Goal: Information Seeking & Learning: Understand process/instructions

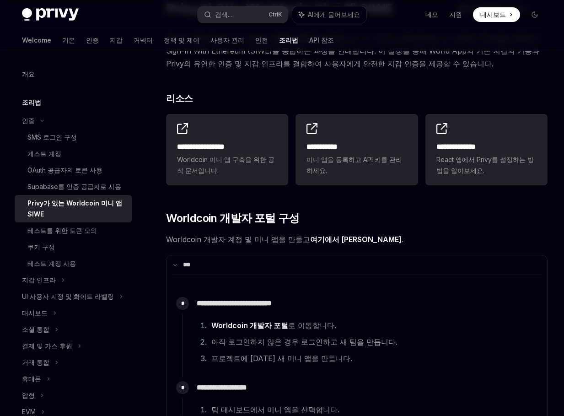
scroll to position [91, 0]
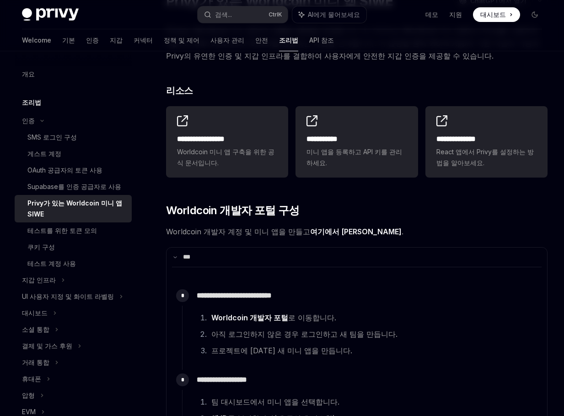
click at [337, 231] on link "여기에서 [PERSON_NAME]" at bounding box center [355, 232] width 91 height 10
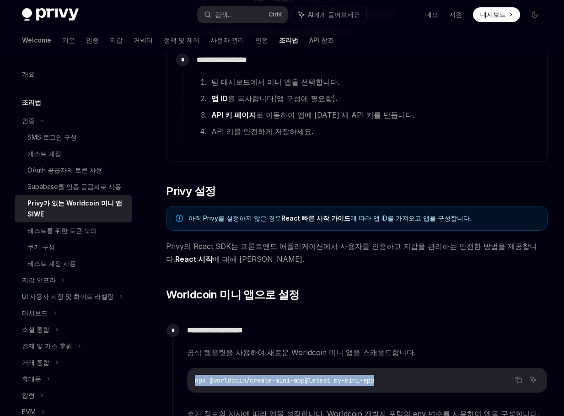
scroll to position [412, 0]
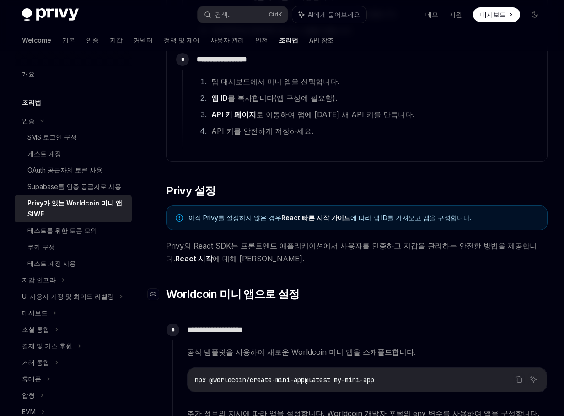
click at [338, 292] on h2 "​ Worldcoin 미니 앱으로 설정" at bounding box center [357, 294] width 382 height 15
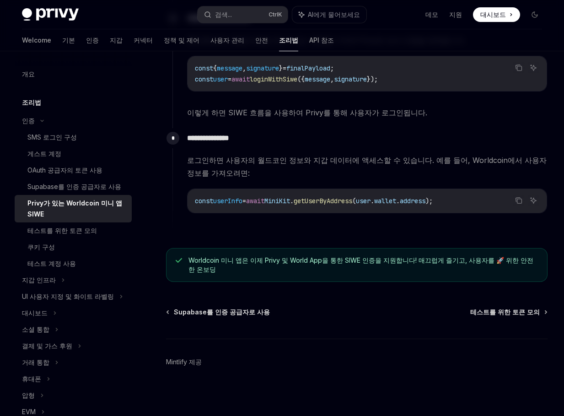
scroll to position [1241, 0]
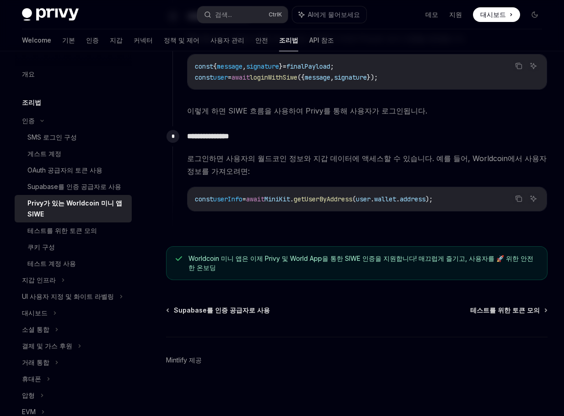
click at [35, 103] on h5 "조리법" at bounding box center [31, 102] width 19 height 11
click at [32, 121] on div "인증" at bounding box center [28, 120] width 13 height 11
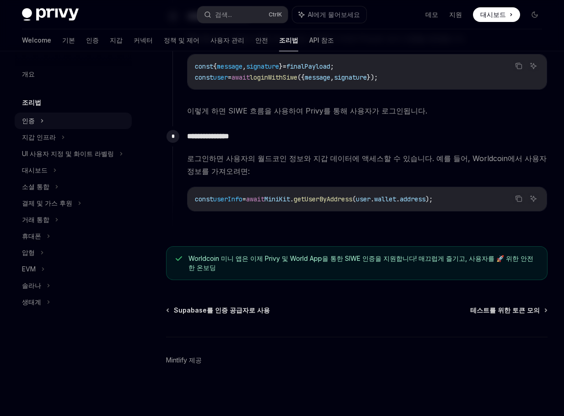
click at [32, 121] on div "인증" at bounding box center [28, 120] width 13 height 11
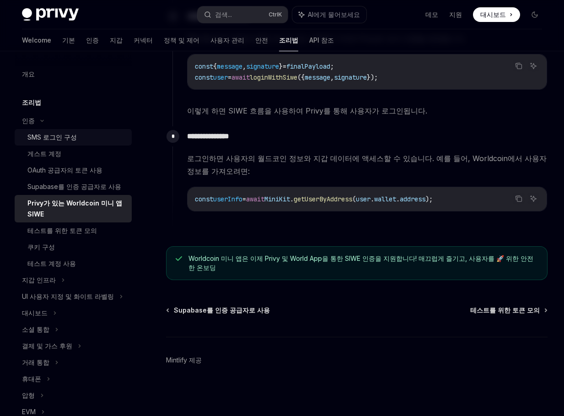
click at [58, 140] on div "SMS 로그인 구성" at bounding box center [51, 137] width 49 height 11
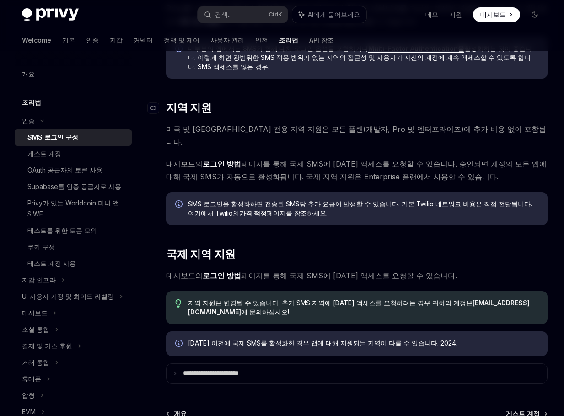
scroll to position [204, 0]
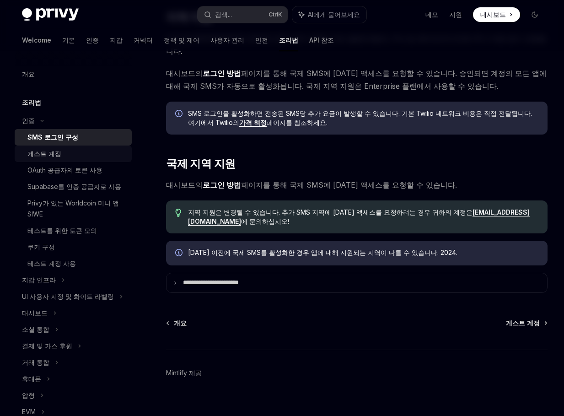
click at [48, 155] on div "게스트 계정" at bounding box center [44, 153] width 34 height 11
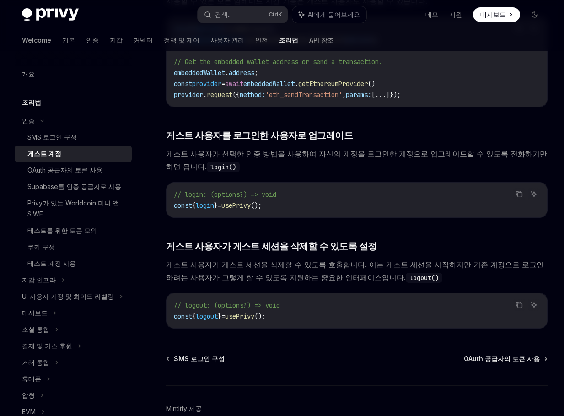
scroll to position [1216, 0]
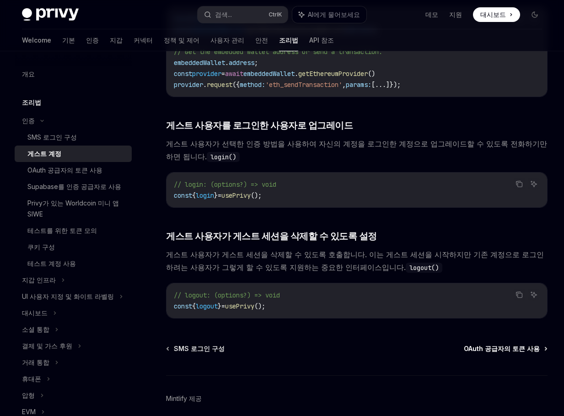
click at [515, 344] on span "OAuth 공급자의 토큰 사용" at bounding box center [502, 348] width 76 height 9
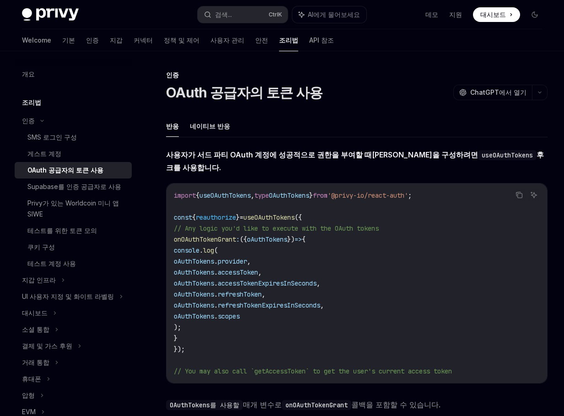
click at [31, 103] on h5 "조리법" at bounding box center [31, 102] width 19 height 11
click at [28, 76] on div "개요" at bounding box center [28, 74] width 13 height 11
type textarea "*"
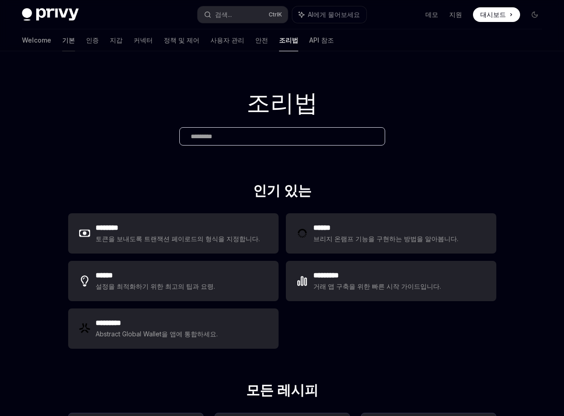
click at [62, 39] on font "기본" at bounding box center [68, 40] width 13 height 9
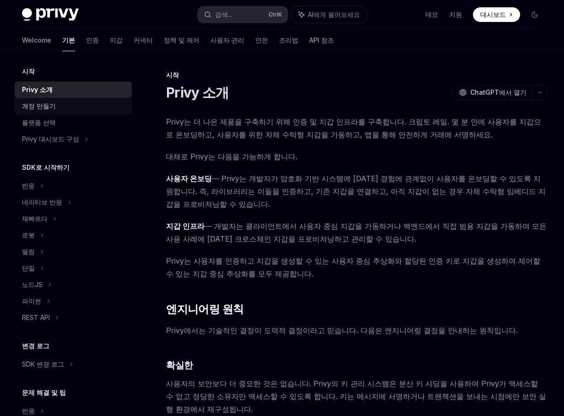
click at [38, 104] on div "계정 만들기" at bounding box center [39, 106] width 34 height 11
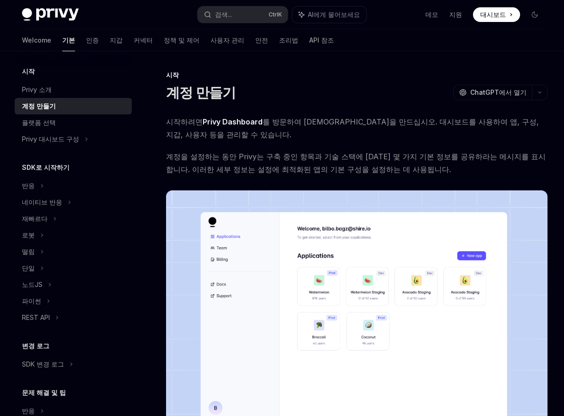
scroll to position [183, 0]
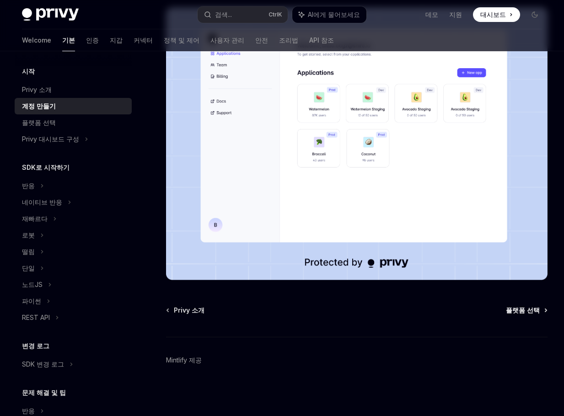
click at [524, 310] on span "플랫폼 선택" at bounding box center [523, 310] width 34 height 9
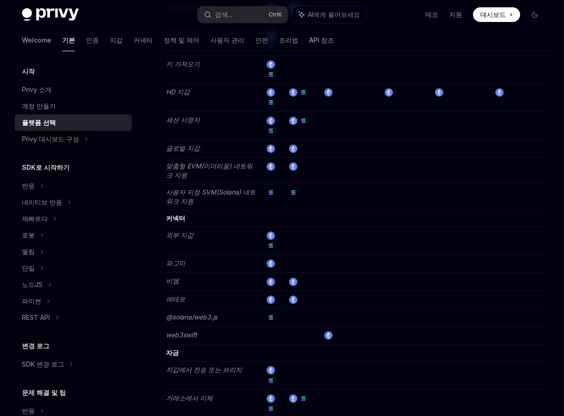
scroll to position [1569, 0]
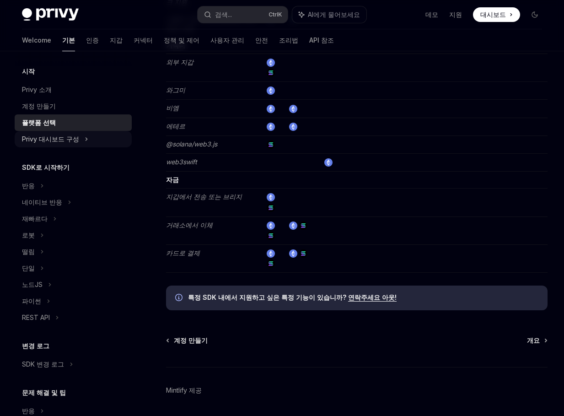
click at [54, 140] on div "Privy 대시보드 구성" at bounding box center [50, 139] width 57 height 11
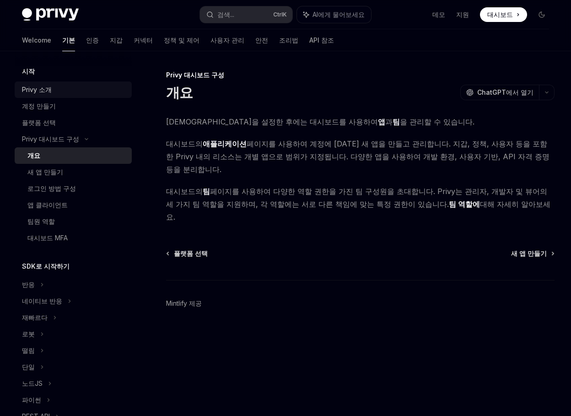
click at [38, 89] on div "Privy 소개" at bounding box center [37, 89] width 30 height 11
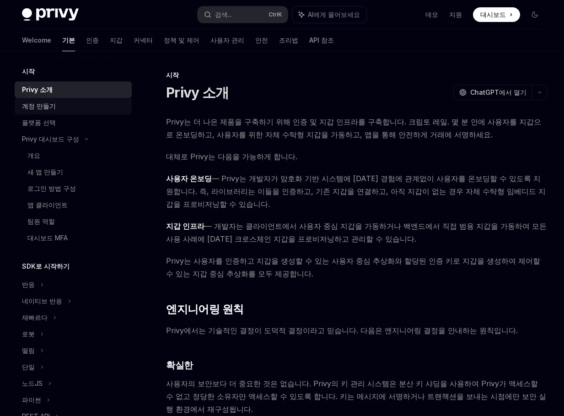
click at [38, 106] on div "계정 만들기" at bounding box center [39, 106] width 34 height 11
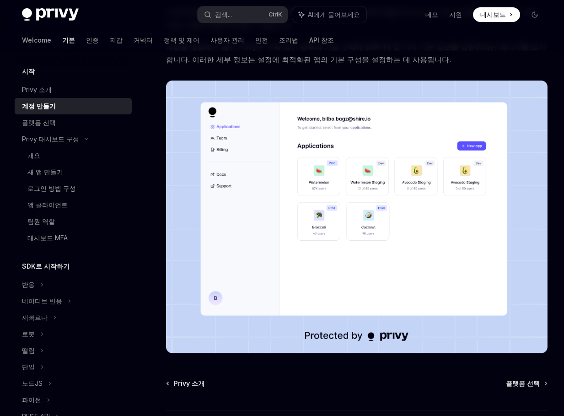
scroll to position [183, 0]
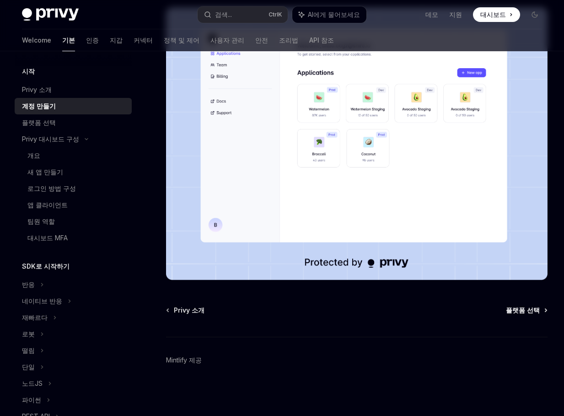
click at [531, 309] on span "플랫폼 선택" at bounding box center [523, 310] width 34 height 9
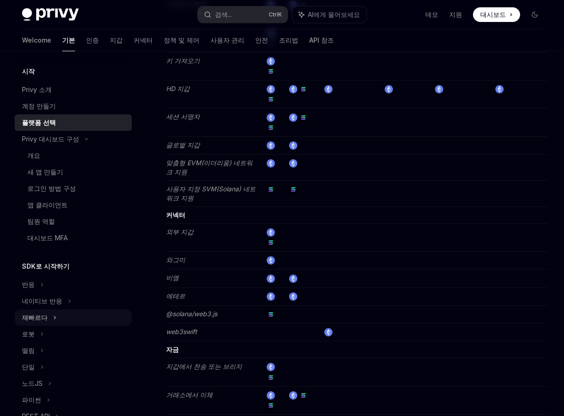
scroll to position [1386, 0]
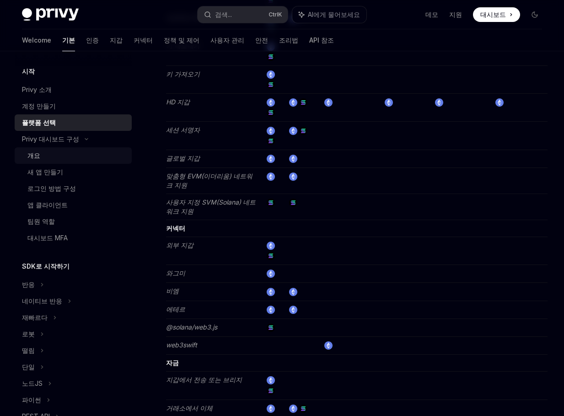
click at [35, 157] on div "개요" at bounding box center [33, 155] width 13 height 11
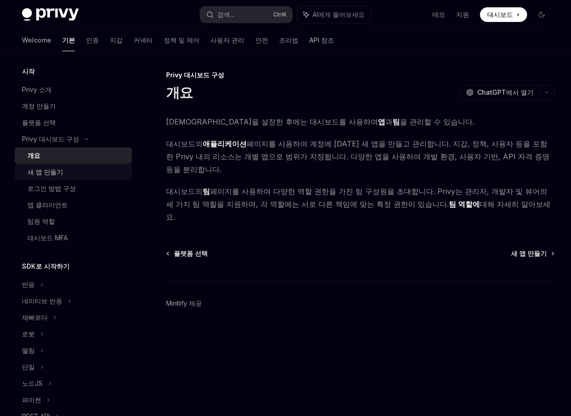
click at [46, 172] on div "새 앱 만들기" at bounding box center [45, 172] width 36 height 11
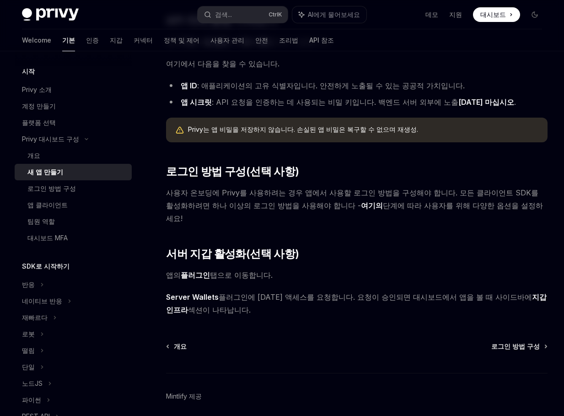
scroll to position [263, 0]
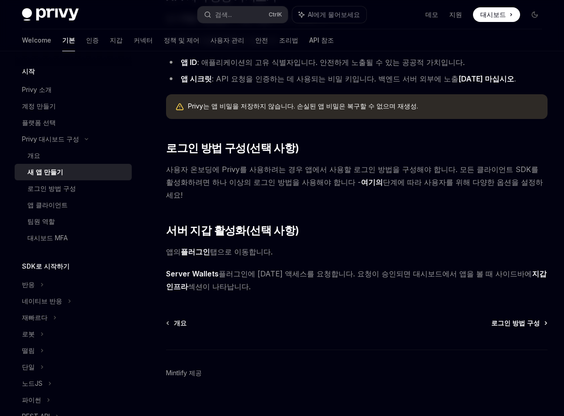
click at [507, 318] on span "로그인 방법 구성" at bounding box center [515, 322] width 48 height 9
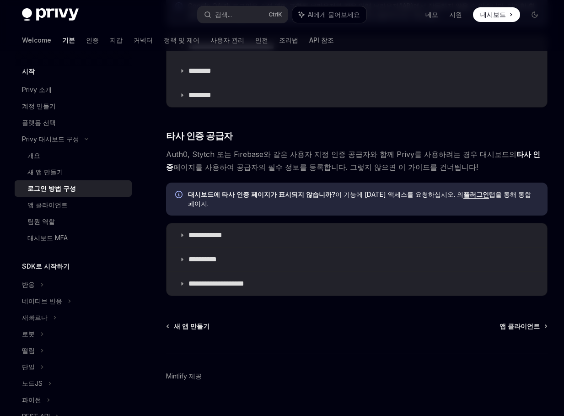
scroll to position [391, 0]
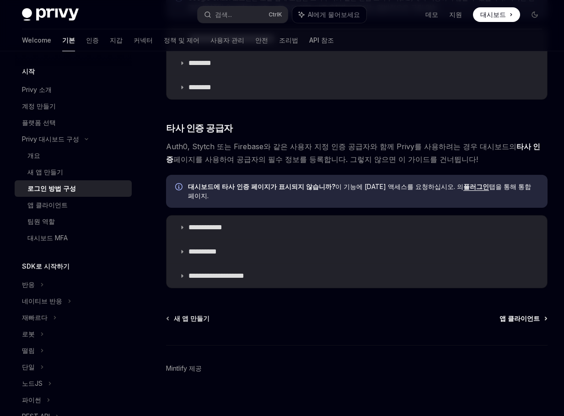
click at [516, 314] on span "앱 클라이언트" at bounding box center [520, 318] width 40 height 9
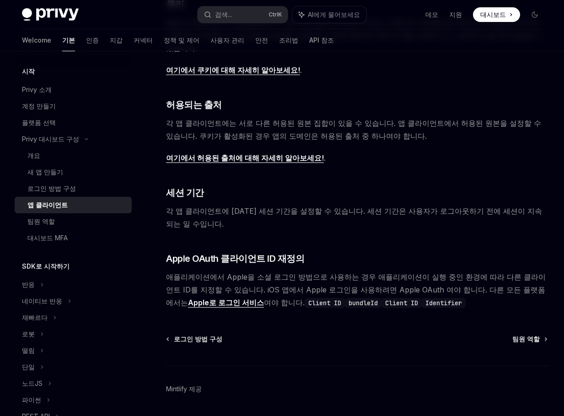
scroll to position [264, 0]
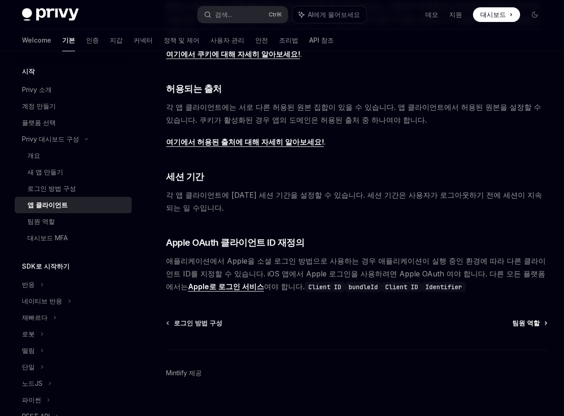
click at [528, 318] on span "팀원 역할" at bounding box center [525, 322] width 27 height 9
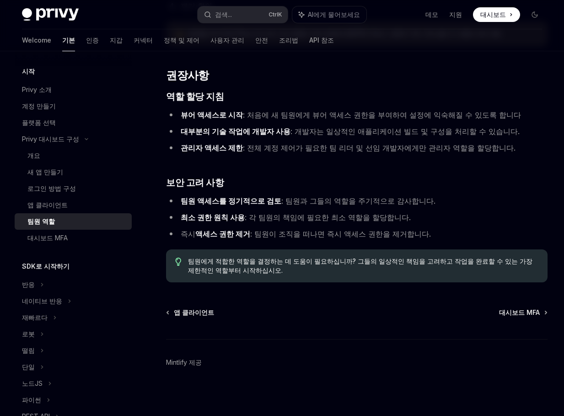
scroll to position [1473, 0]
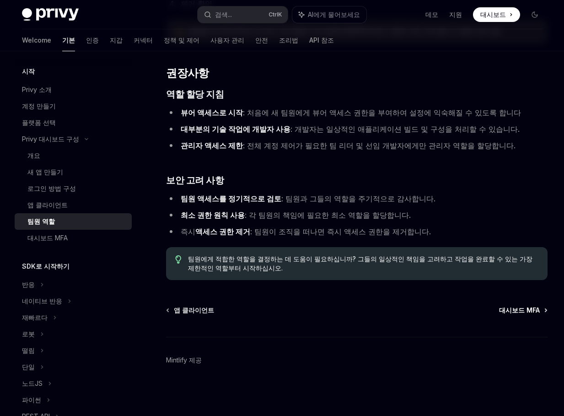
click at [519, 312] on span "대시보드 MFA" at bounding box center [519, 310] width 41 height 9
type textarea "*"
